Goal: Information Seeking & Learning: Learn about a topic

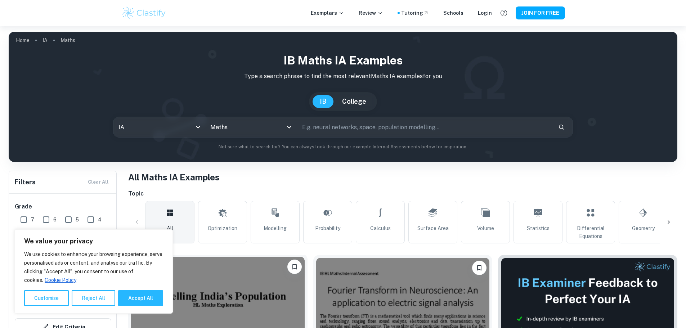
scroll to position [252, 0]
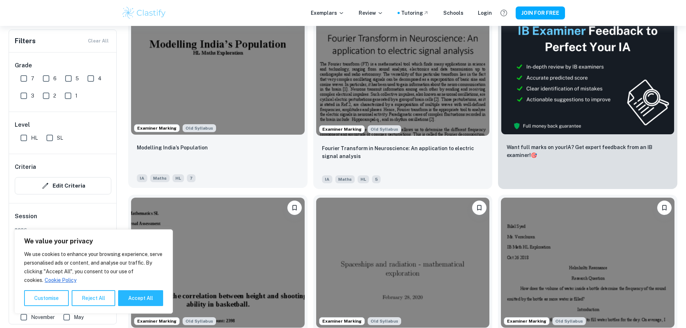
click at [190, 72] on img at bounding box center [218, 70] width 174 height 130
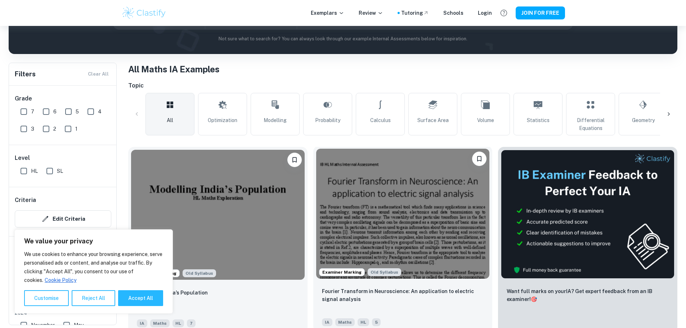
scroll to position [252, 0]
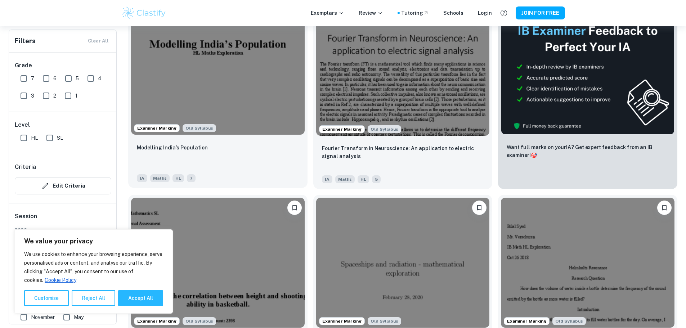
click at [241, 80] on img at bounding box center [218, 70] width 174 height 130
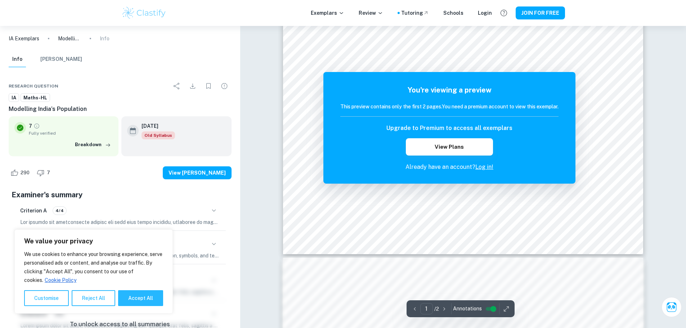
scroll to position [432, 0]
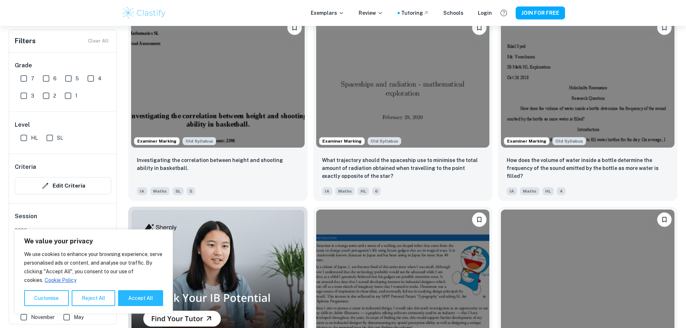
scroll to position [540, 0]
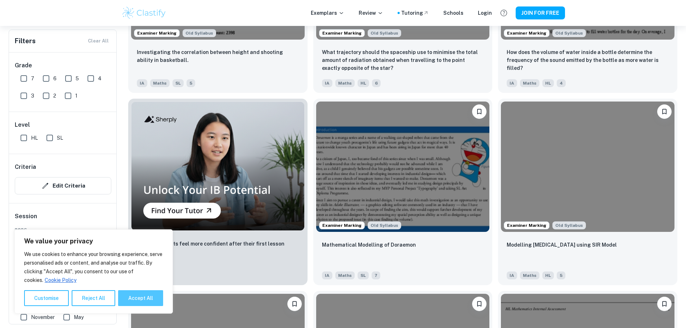
click at [136, 300] on button "Accept All" at bounding box center [140, 298] width 45 height 16
checkbox input "true"
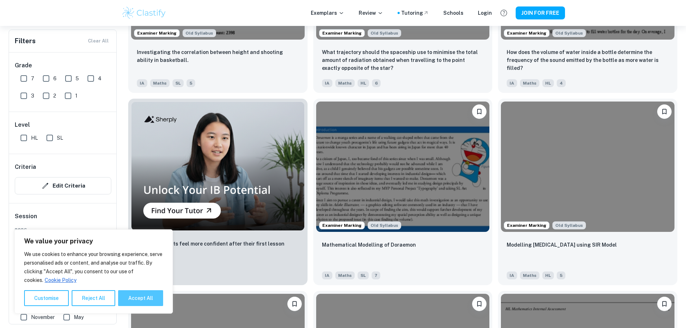
checkbox input "true"
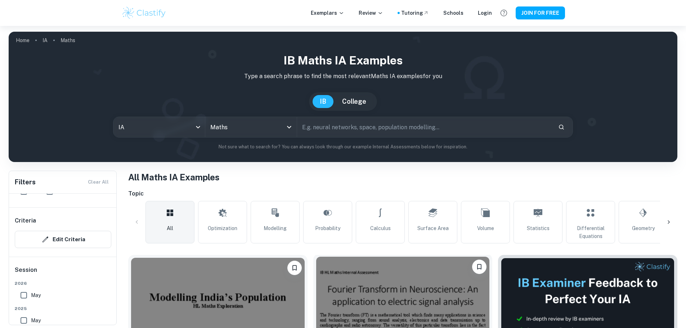
scroll to position [144, 0]
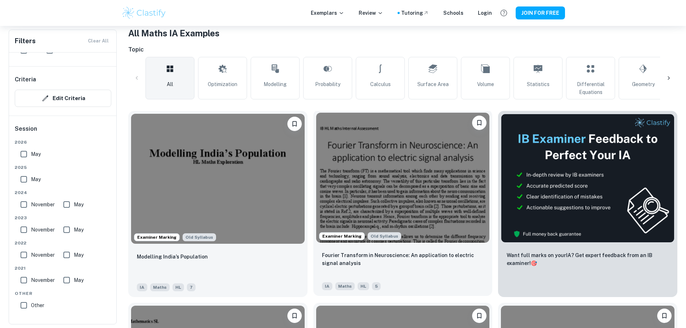
click at [331, 160] on img at bounding box center [403, 178] width 174 height 130
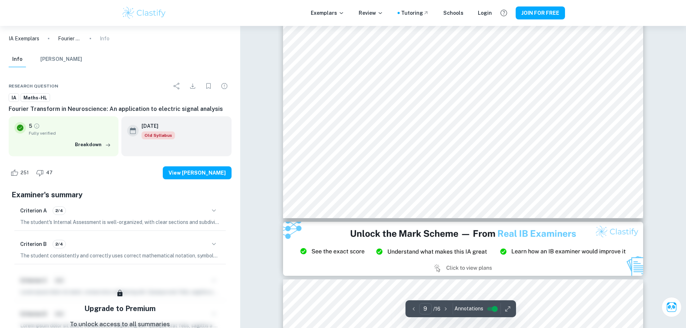
scroll to position [4175, 0]
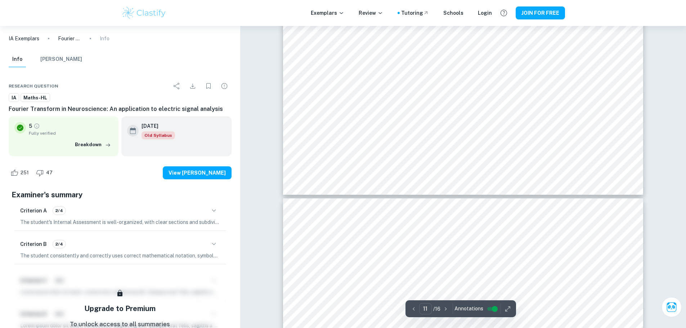
type input "12"
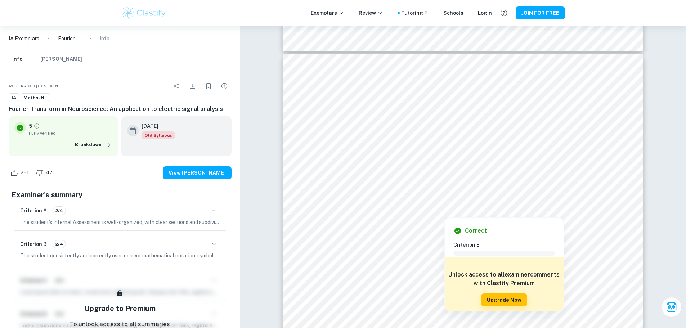
drag, startPoint x: 395, startPoint y: 194, endPoint x: 395, endPoint y: 199, distance: 5.1
click at [422, 201] on div at bounding box center [403, 199] width 154 height 18
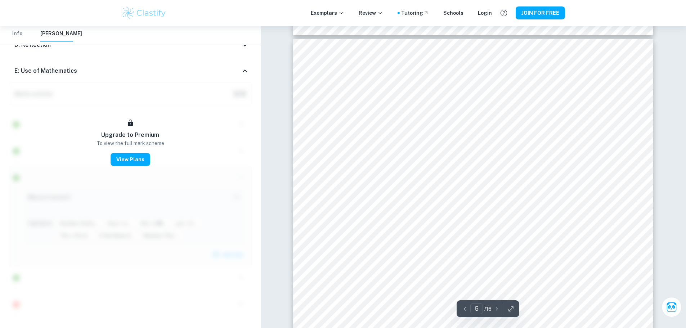
scroll to position [2271, 0]
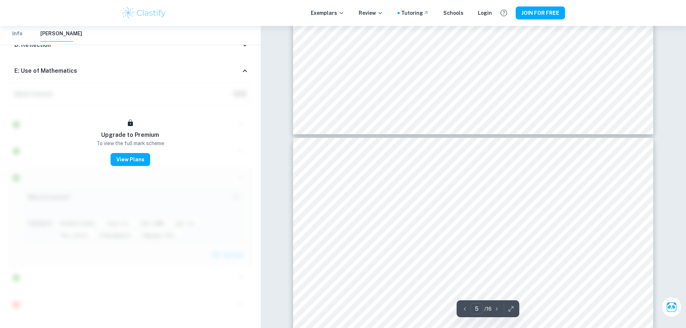
type input "4"
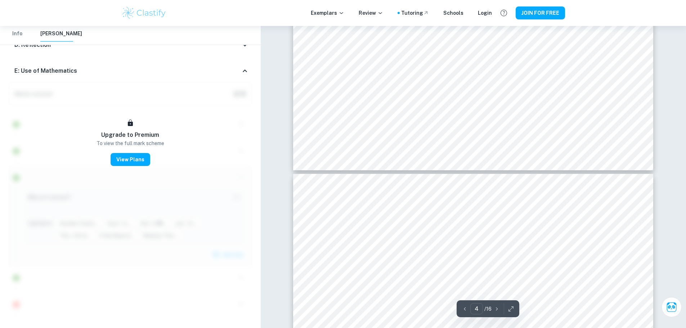
scroll to position [1767, 0]
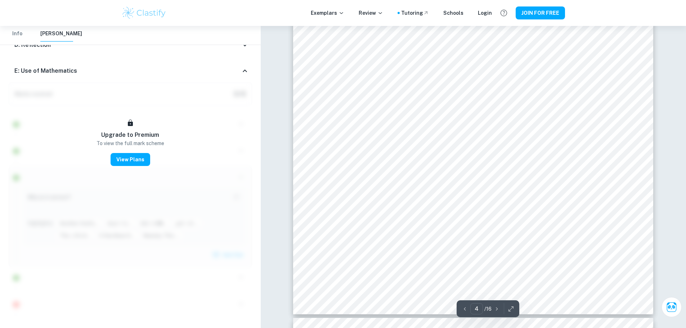
click at [509, 310] on icon "button" at bounding box center [510, 308] width 7 height 7
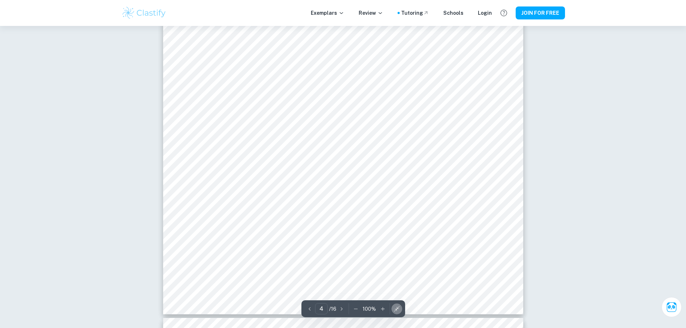
click at [400, 308] on button "button" at bounding box center [396, 308] width 11 height 11
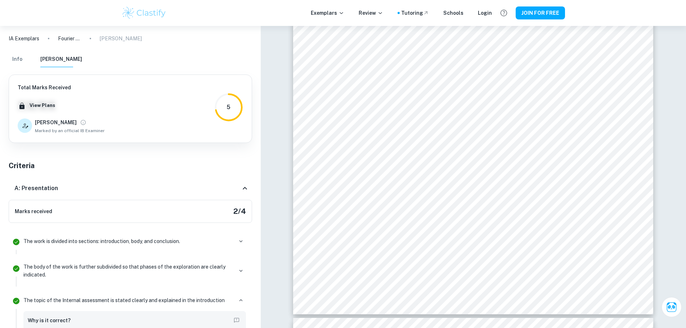
scroll to position [1623, 0]
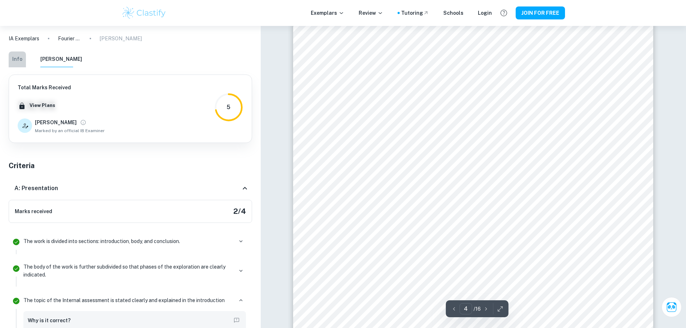
click at [19, 58] on button "Info" at bounding box center [17, 59] width 17 height 16
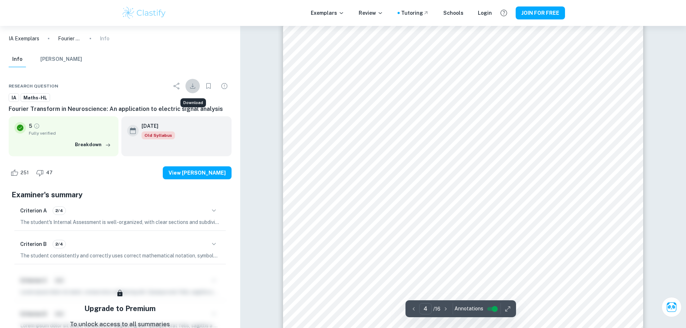
click at [193, 87] on icon "Download" at bounding box center [192, 86] width 9 height 9
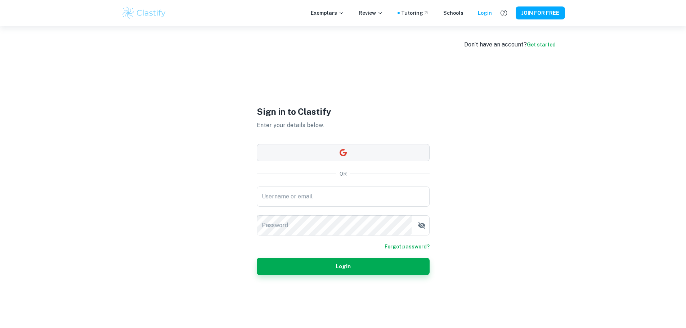
click at [335, 157] on button "button" at bounding box center [343, 152] width 173 height 17
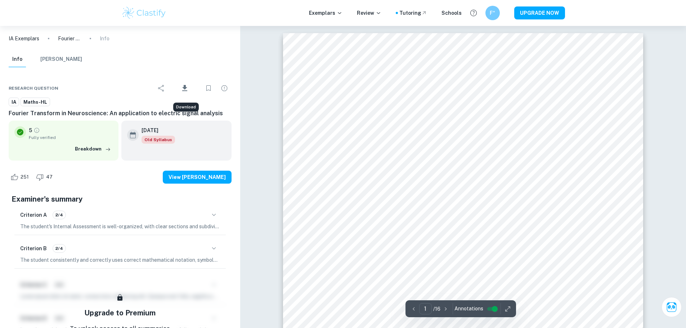
click at [184, 87] on icon "Download" at bounding box center [184, 88] width 9 height 9
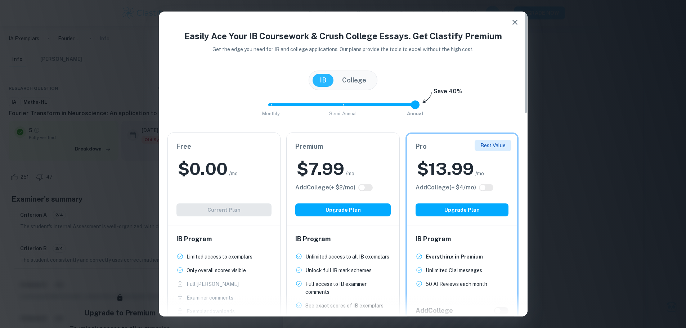
click at [356, 82] on button "College" at bounding box center [354, 80] width 39 height 13
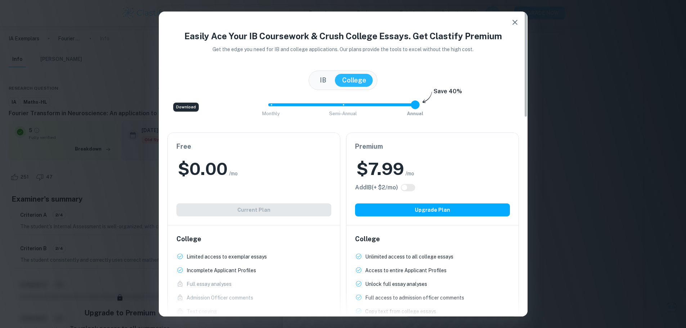
click at [331, 80] on button "IB" at bounding box center [323, 80] width 21 height 13
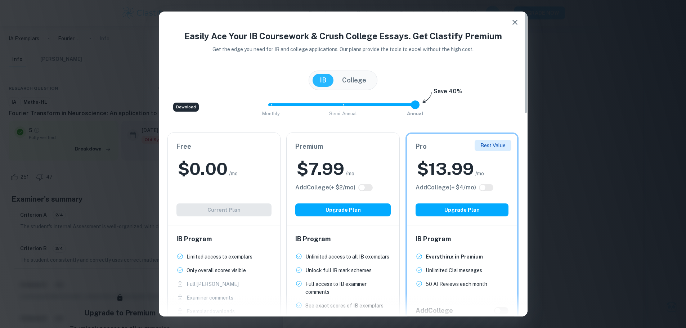
click at [349, 84] on button "College" at bounding box center [354, 80] width 39 height 13
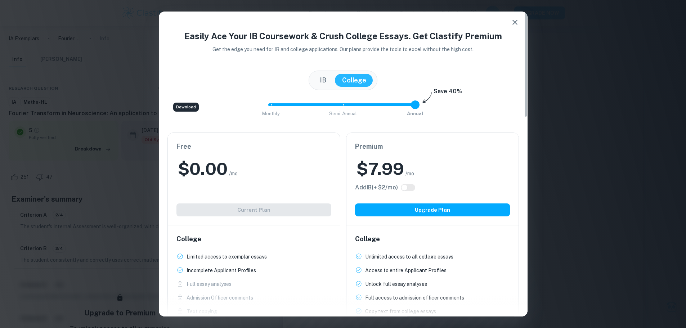
click at [330, 82] on button "IB" at bounding box center [323, 80] width 21 height 13
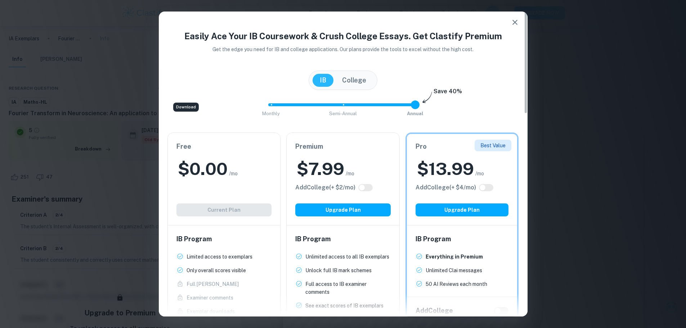
click at [350, 77] on button "College" at bounding box center [354, 80] width 39 height 13
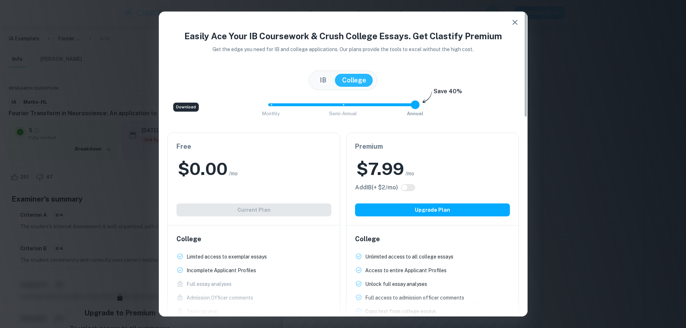
click at [324, 77] on button "IB" at bounding box center [323, 80] width 21 height 13
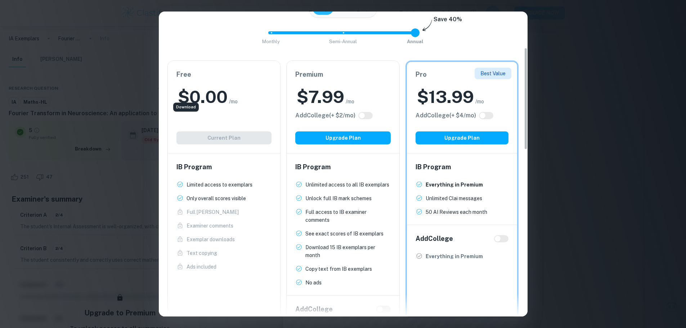
scroll to position [144, 0]
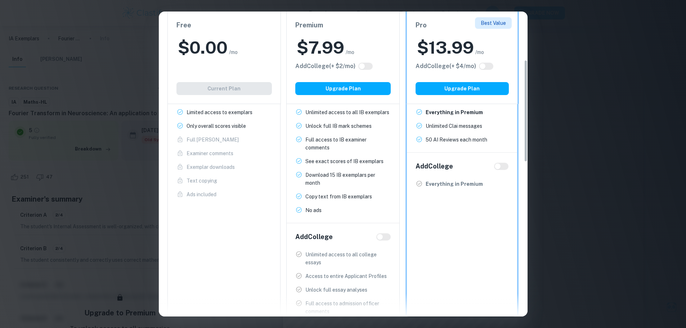
click at [498, 164] on input "checkbox" at bounding box center [497, 166] width 17 height 6
checkbox input "true"
click at [499, 166] on input "checkbox" at bounding box center [504, 166] width 17 height 6
checkbox input "false"
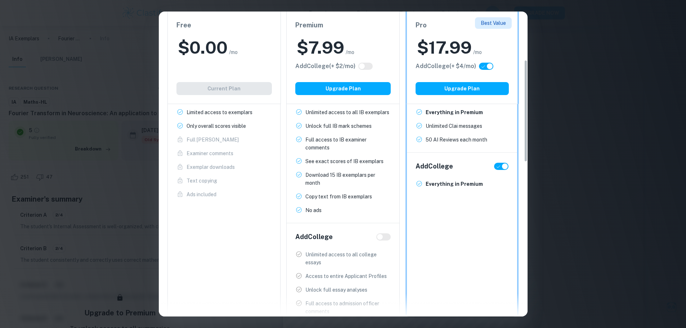
checkbox input "false"
click at [499, 166] on input "checkbox" at bounding box center [497, 166] width 17 height 6
checkbox input "true"
click at [499, 166] on input "checkbox" at bounding box center [504, 166] width 17 height 6
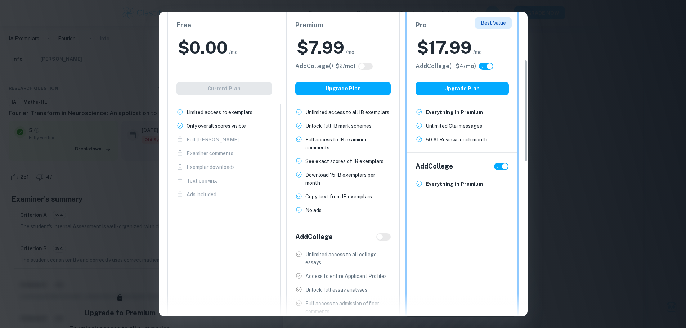
checkbox input "false"
click at [498, 166] on input "checkbox" at bounding box center [497, 166] width 17 height 6
checkbox input "true"
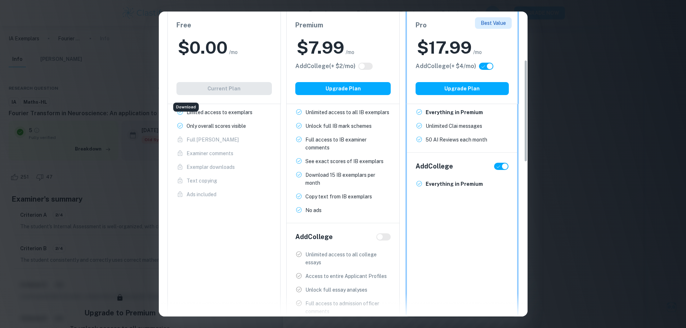
click at [503, 166] on input "checkbox" at bounding box center [504, 166] width 17 height 6
checkbox input "false"
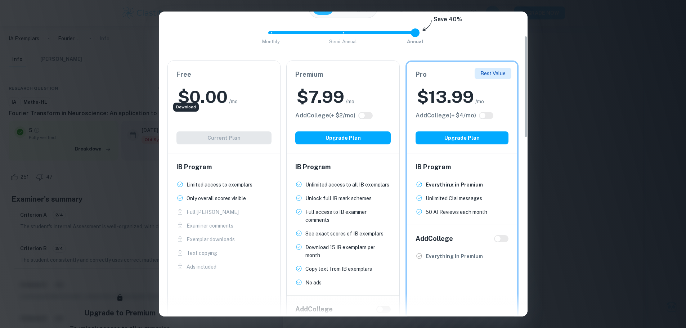
scroll to position [0, 0]
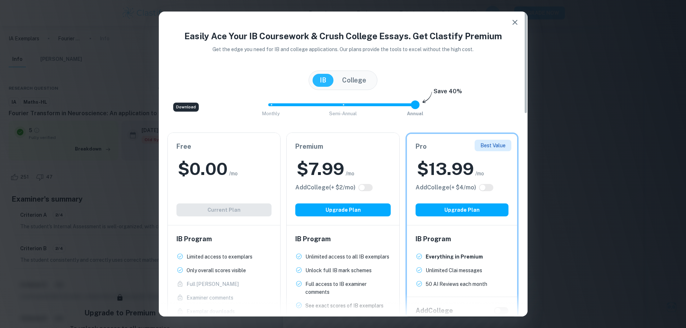
click at [360, 84] on button "College" at bounding box center [354, 80] width 39 height 13
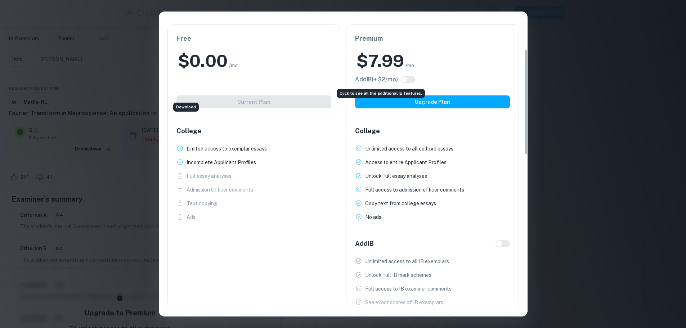
scroll to position [108, 0]
click at [498, 244] on input "checkbox" at bounding box center [498, 244] width 17 height 6
checkbox input "true"
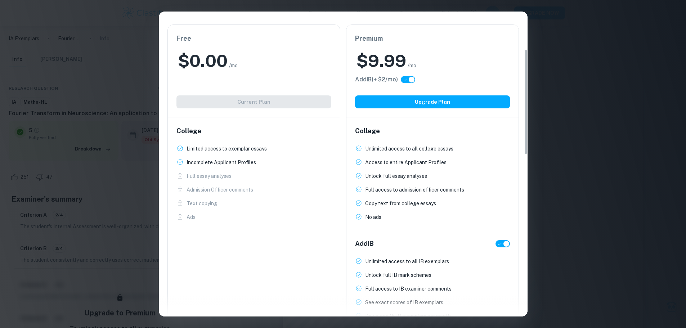
checkbox input "true"
click at [498, 244] on input "checkbox" at bounding box center [506, 244] width 17 height 6
checkbox input "false"
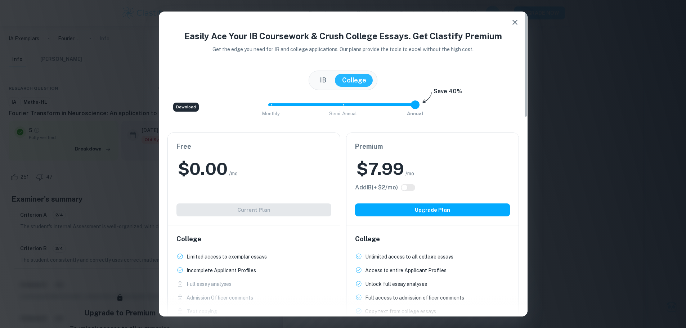
click at [320, 75] on button "IB" at bounding box center [323, 80] width 21 height 13
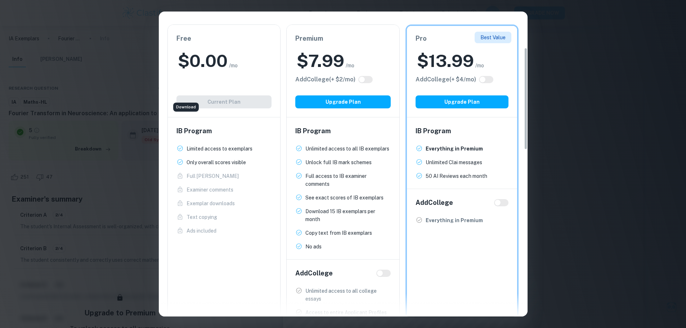
click at [638, 35] on div "Easily Ace Your IB Coursework & Crush College Essays. Get Clastify Premium Get …" at bounding box center [343, 164] width 686 height 328
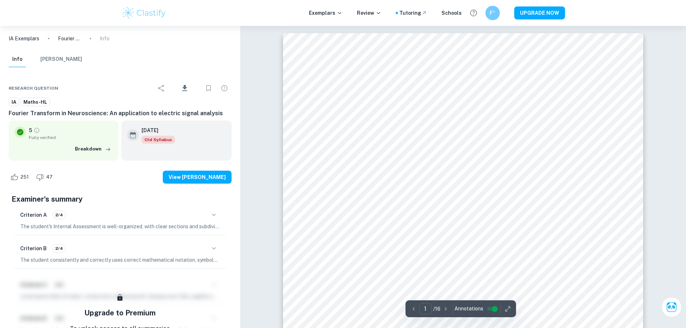
click at [504, 307] on icon "button" at bounding box center [507, 308] width 7 height 7
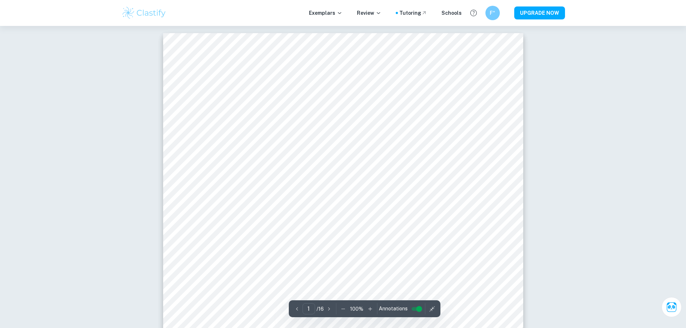
click at [344, 307] on icon "button" at bounding box center [343, 308] width 7 height 7
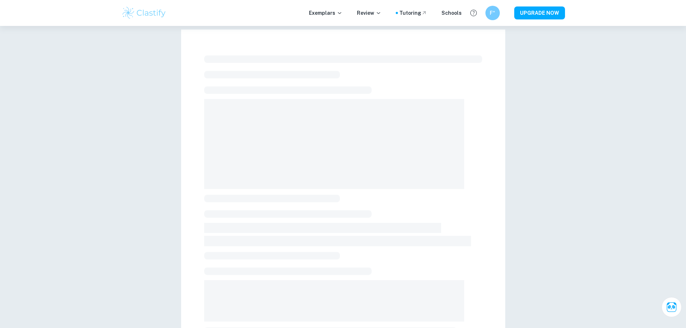
click at [344, 307] on span at bounding box center [334, 300] width 260 height 41
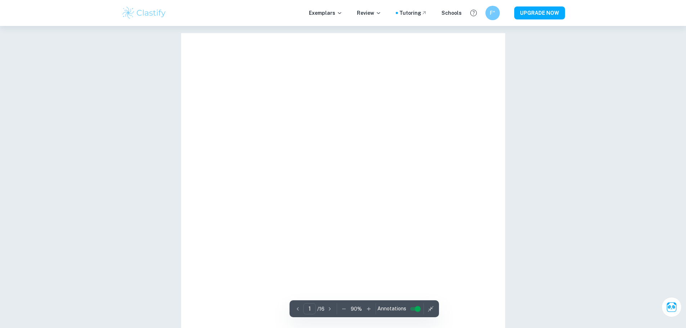
click at [344, 307] on div "1 ​ / 16 90 % Annotations" at bounding box center [363, 308] width 149 height 17
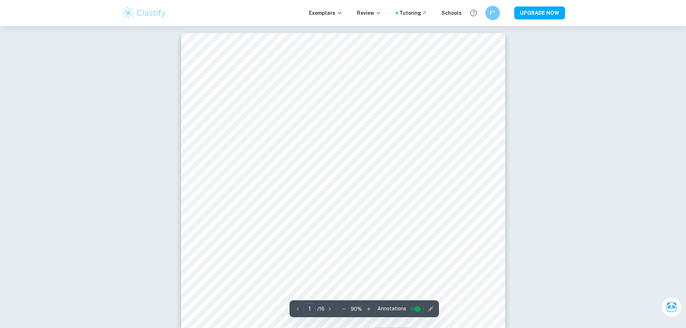
click at [344, 307] on icon "button" at bounding box center [343, 308] width 7 height 7
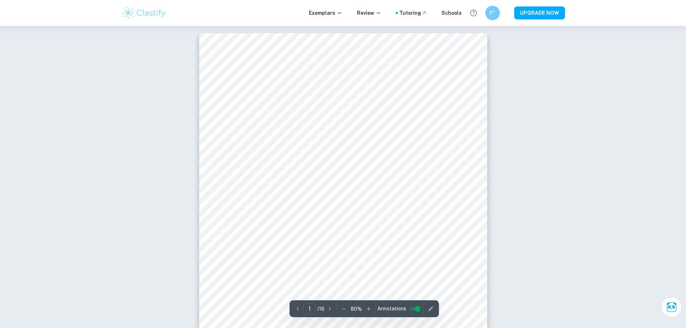
click at [344, 307] on icon "button" at bounding box center [343, 308] width 7 height 7
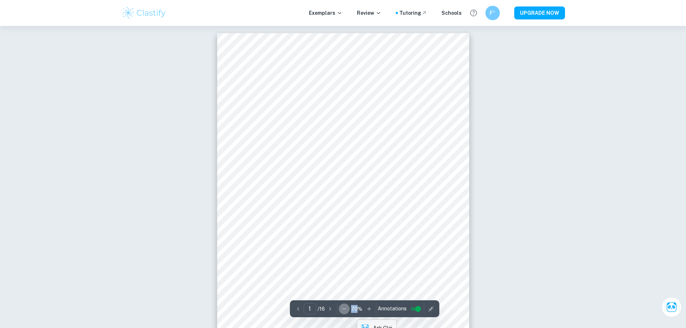
click at [344, 307] on icon "button" at bounding box center [344, 308] width 7 height 7
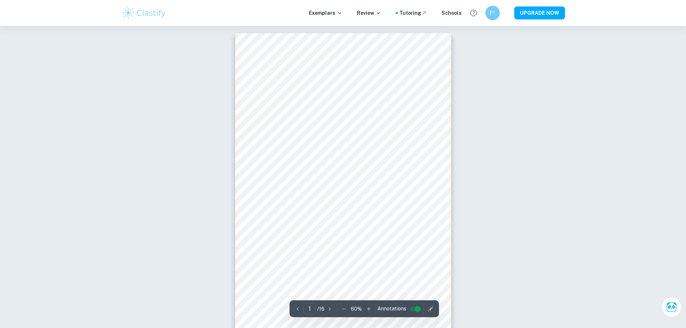
click at [344, 307] on icon "button" at bounding box center [343, 308] width 7 height 7
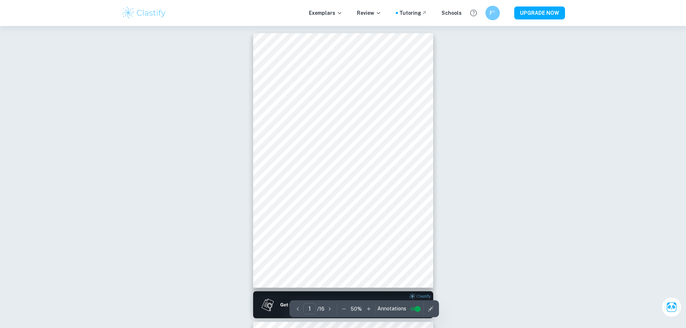
click at [344, 307] on icon "button" at bounding box center [343, 308] width 7 height 7
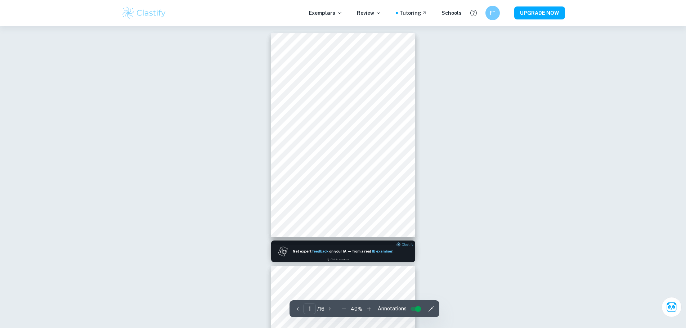
click at [367, 309] on icon "button" at bounding box center [368, 308] width 7 height 7
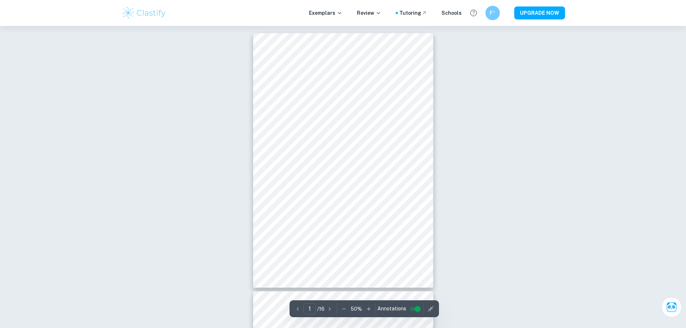
click at [367, 309] on icon "button" at bounding box center [368, 308] width 7 height 7
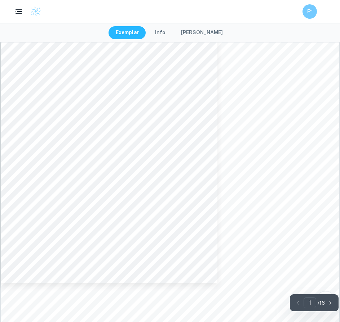
scroll to position [216, 0]
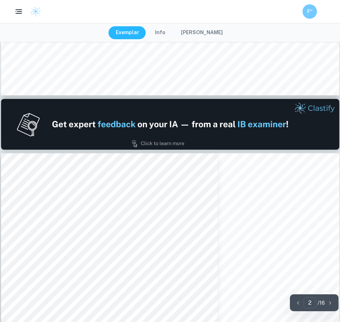
type input "1"
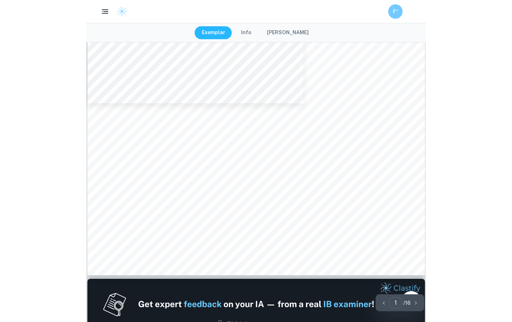
scroll to position [0, 0]
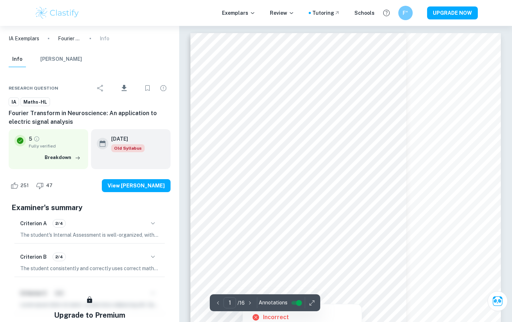
click at [309, 304] on icon "button" at bounding box center [312, 303] width 7 height 7
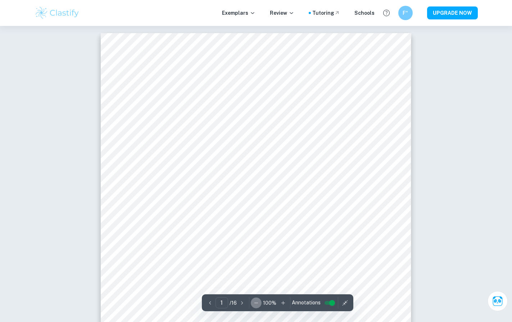
click at [253, 300] on icon "button" at bounding box center [256, 303] width 7 height 7
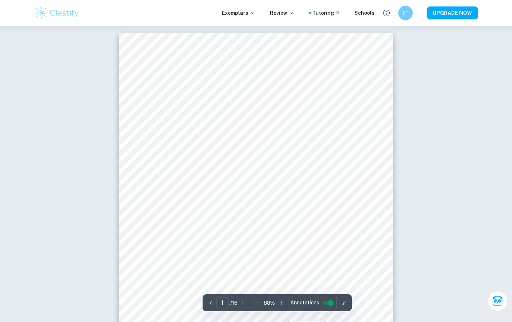
click at [257, 303] on icon "button" at bounding box center [256, 303] width 7 height 7
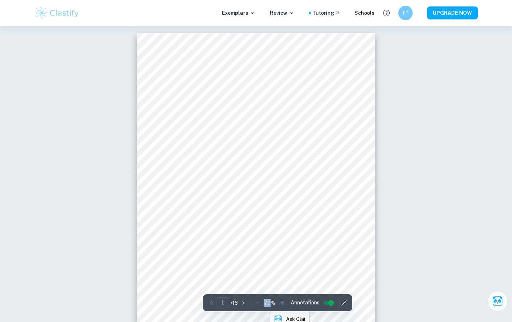
click at [257, 303] on icon "button" at bounding box center [257, 303] width 7 height 7
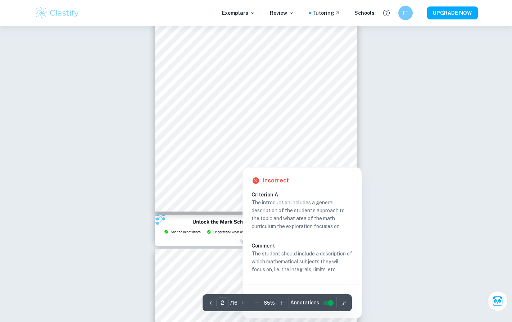
scroll to position [468, 0]
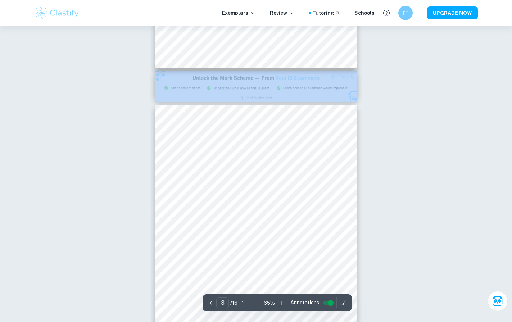
scroll to position [648, 0]
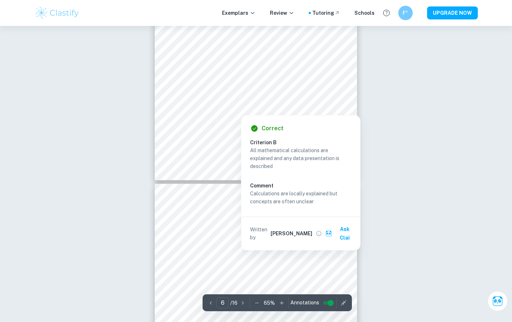
scroll to position [1404, 0]
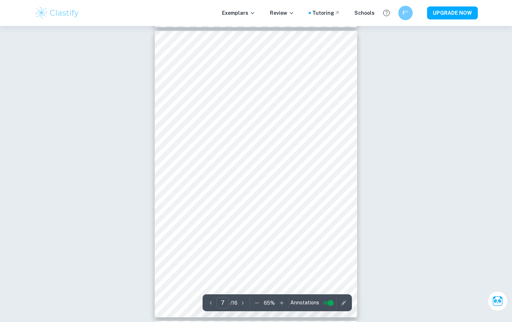
scroll to position [1822, 0]
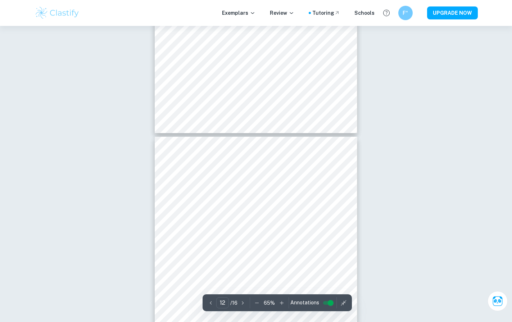
scroll to position [3298, 0]
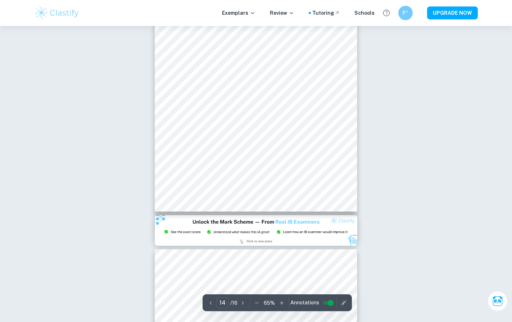
type input "15"
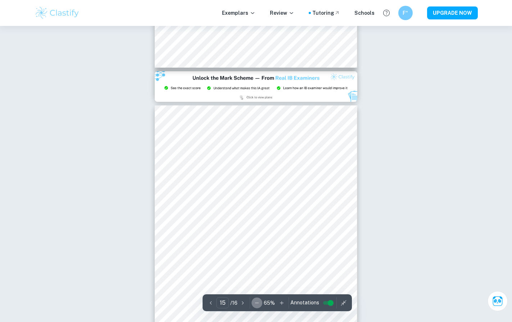
click at [258, 304] on icon "button" at bounding box center [256, 303] width 7 height 7
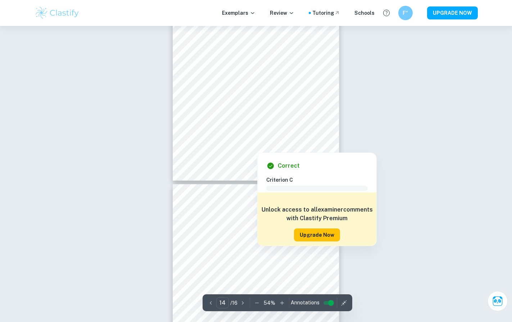
scroll to position [3029, 0]
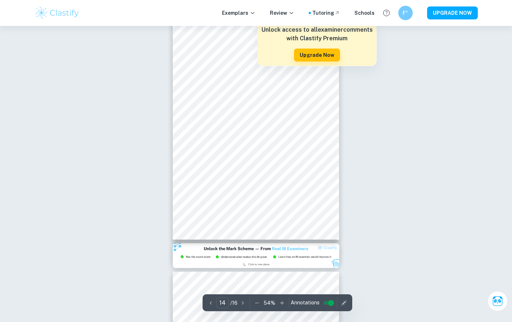
scroll to position [3065, 0]
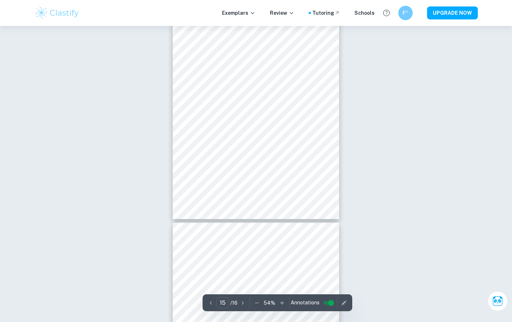
type input "16"
